Goal: Information Seeking & Learning: Learn about a topic

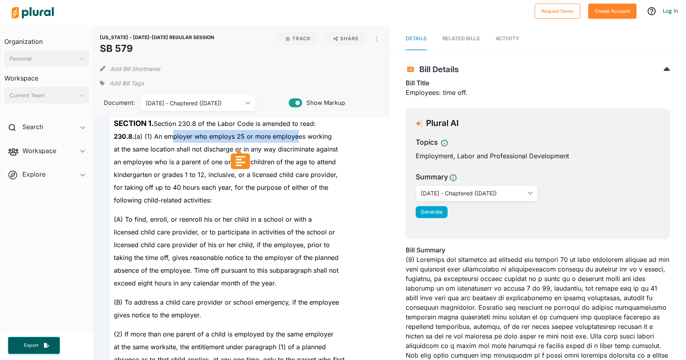
drag, startPoint x: 192, startPoint y: 137, endPoint x: 294, endPoint y: 136, distance: 101.8
click at [294, 136] on span "230.8. (a) (1) An employer who employs 25 or more employees working" at bounding box center [223, 137] width 218 height 8
click at [252, 160] on icon at bounding box center [240, 159] width 24 height 19
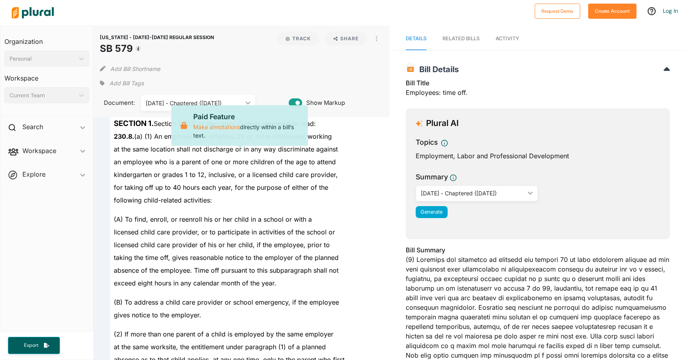
drag, startPoint x: 168, startPoint y: 152, endPoint x: 263, endPoint y: 152, distance: 95.0
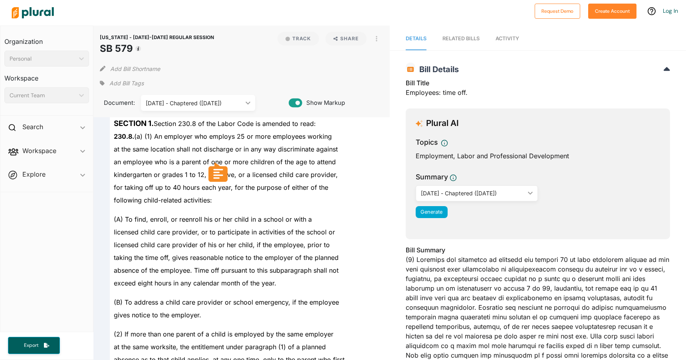
click at [252, 196] on div "following child-related activities:" at bounding box center [245, 200] width 271 height 13
drag, startPoint x: 158, startPoint y: 188, endPoint x: 237, endPoint y: 183, distance: 78.8
click at [237, 183] on div "for taking off up to 40 hours each year, for the purpose of either of the" at bounding box center [245, 187] width 271 height 13
click at [259, 196] on div "following child-related activities:" at bounding box center [245, 200] width 271 height 13
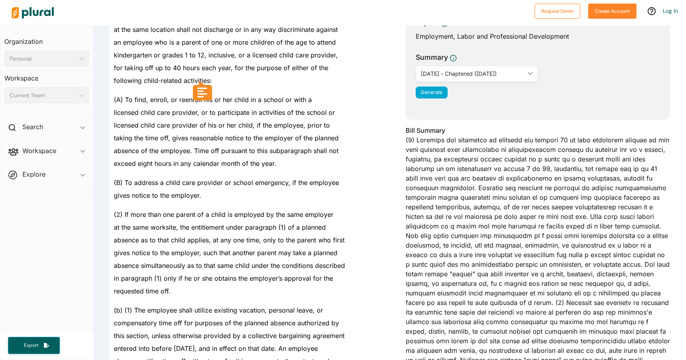
scroll to position [160, 0]
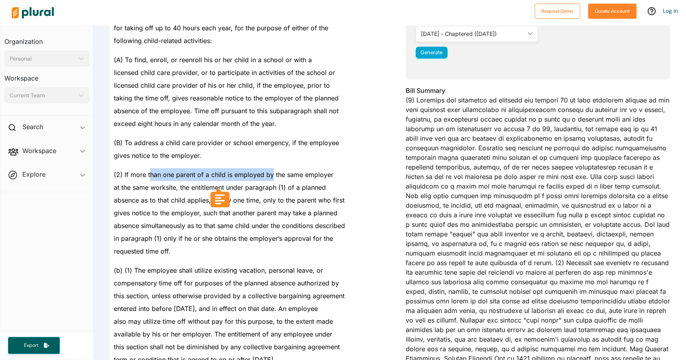
drag, startPoint x: 170, startPoint y: 171, endPoint x: 270, endPoint y: 175, distance: 100.7
click at [270, 175] on span "(2) If more than one parent of a child is employed by the same employer" at bounding box center [224, 175] width 220 height 8
click at [215, 246] on div "requested time off." at bounding box center [245, 251] width 271 height 13
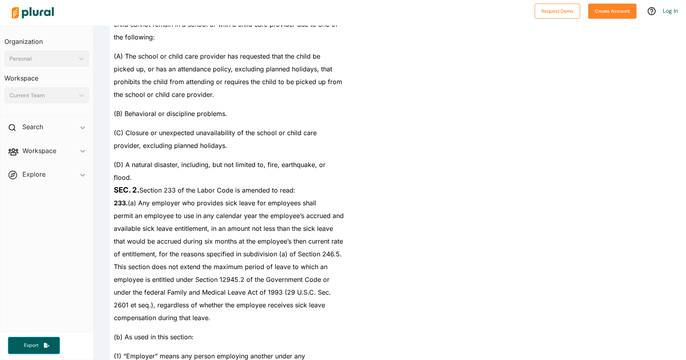
scroll to position [918, 0]
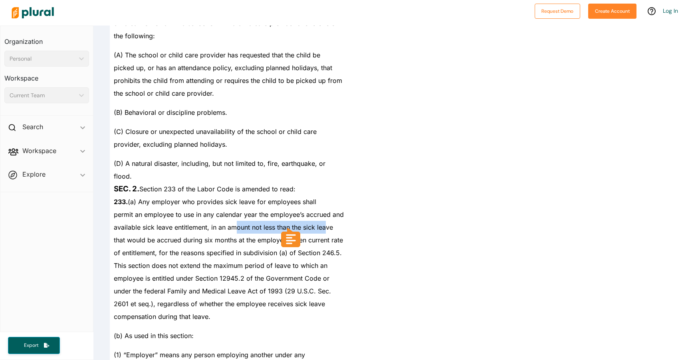
drag, startPoint x: 246, startPoint y: 216, endPoint x: 325, endPoint y: 216, distance: 78.6
click at [325, 224] on span "available sick leave entitlement, in an amount not less than the sick leave" at bounding box center [223, 228] width 219 height 8
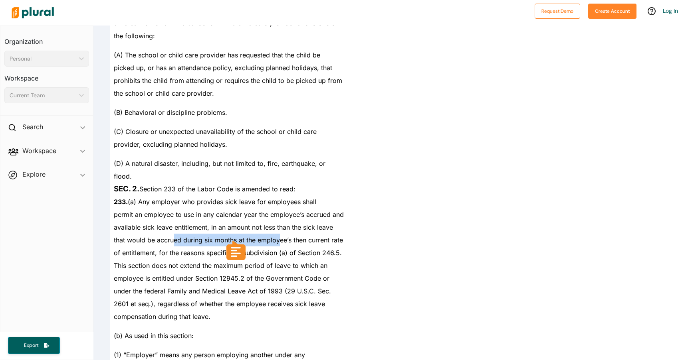
drag, startPoint x: 176, startPoint y: 226, endPoint x: 278, endPoint y: 226, distance: 101.8
click at [278, 236] on span "that would be accrued during six months at the employee’s then current rate" at bounding box center [228, 240] width 229 height 8
drag, startPoint x: 182, startPoint y: 242, endPoint x: 249, endPoint y: 241, distance: 67.5
click at [249, 249] on span "of entitlement, for the reasons specified in subdivision (a) of Section 246.5." at bounding box center [228, 253] width 228 height 8
click at [153, 262] on span "This section does not extend the maximum period of leave to which an" at bounding box center [221, 266] width 214 height 8
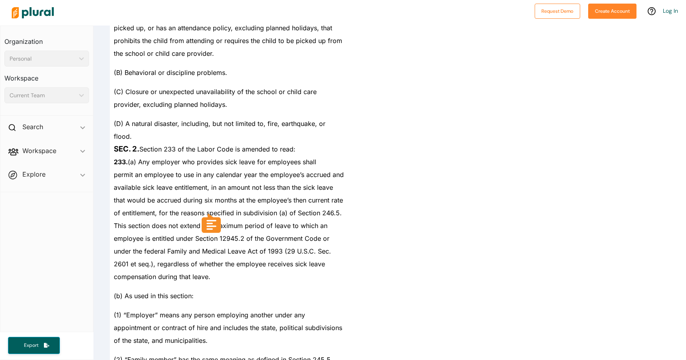
scroll to position [998, 0]
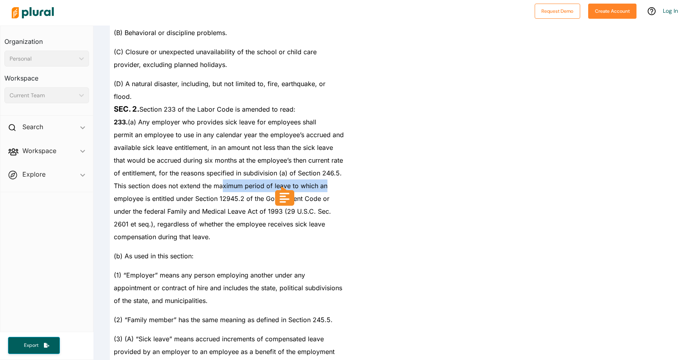
drag, startPoint x: 230, startPoint y: 173, endPoint x: 329, endPoint y: 174, distance: 99.0
click at [329, 180] on div "This section does not extend the maximum period of leave to which an" at bounding box center [245, 186] width 271 height 13
click at [160, 195] on span "employee is entitled under Section 12945.2 of the Government Code or" at bounding box center [222, 199] width 216 height 8
click at [156, 208] on span "under the federal Family and Medical Leave Act of 1993 (29 U.S.C. Sec." at bounding box center [222, 212] width 217 height 8
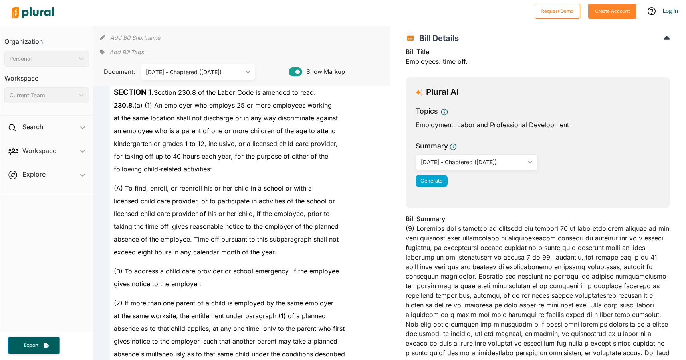
scroll to position [0, 0]
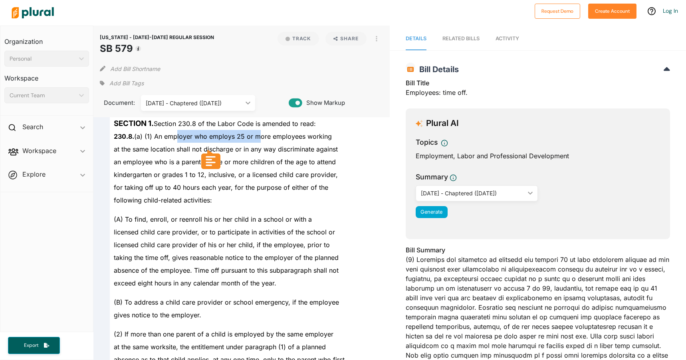
drag, startPoint x: 179, startPoint y: 137, endPoint x: 257, endPoint y: 136, distance: 77.4
click at [257, 136] on span "230.8. (a) (1) An employer who employs 25 or more employees working" at bounding box center [223, 137] width 218 height 8
click at [257, 224] on div "(A) To find, enroll, or reenroll his or her child in a school or with a" at bounding box center [245, 216] width 271 height 19
